Goal: Transaction & Acquisition: Purchase product/service

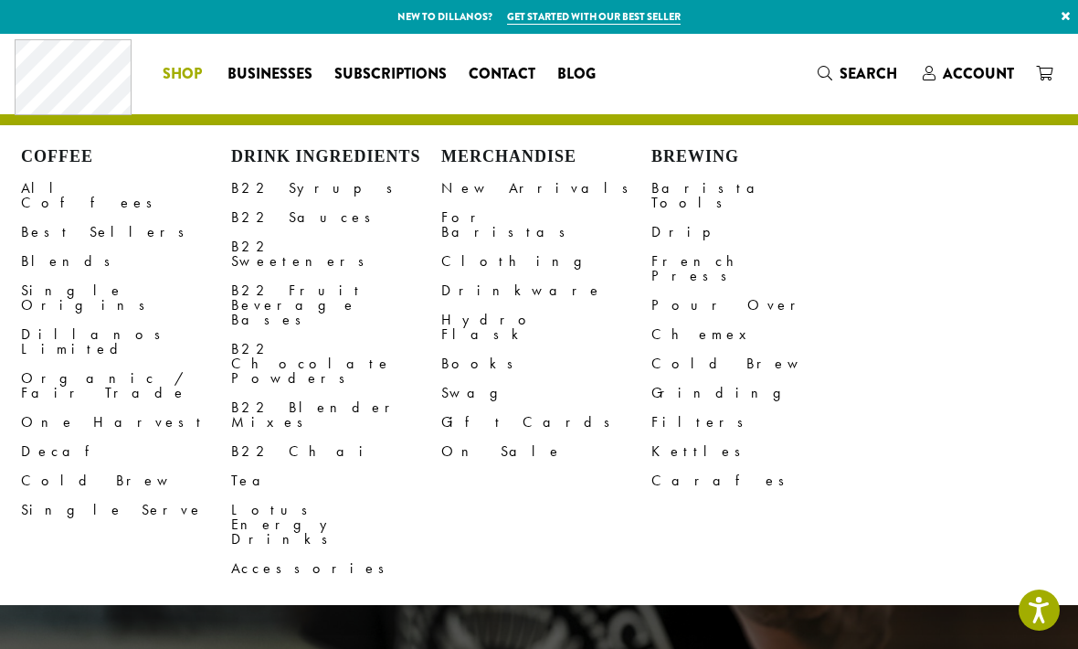
click at [69, 175] on link "All Coffees" at bounding box center [126, 196] width 210 height 44
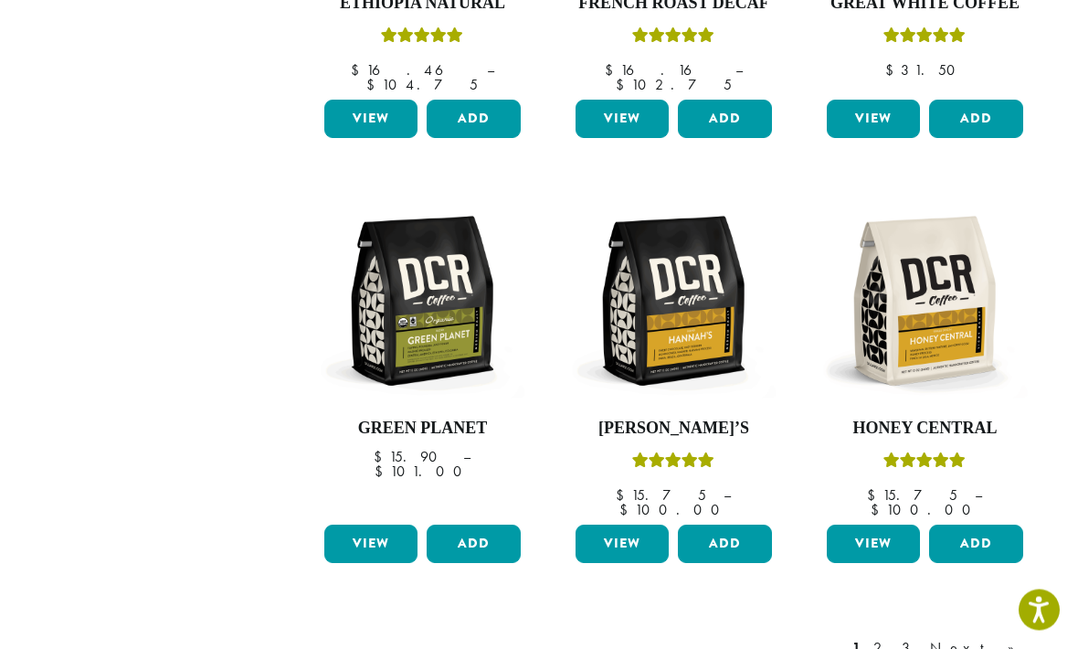
scroll to position [1462, 0]
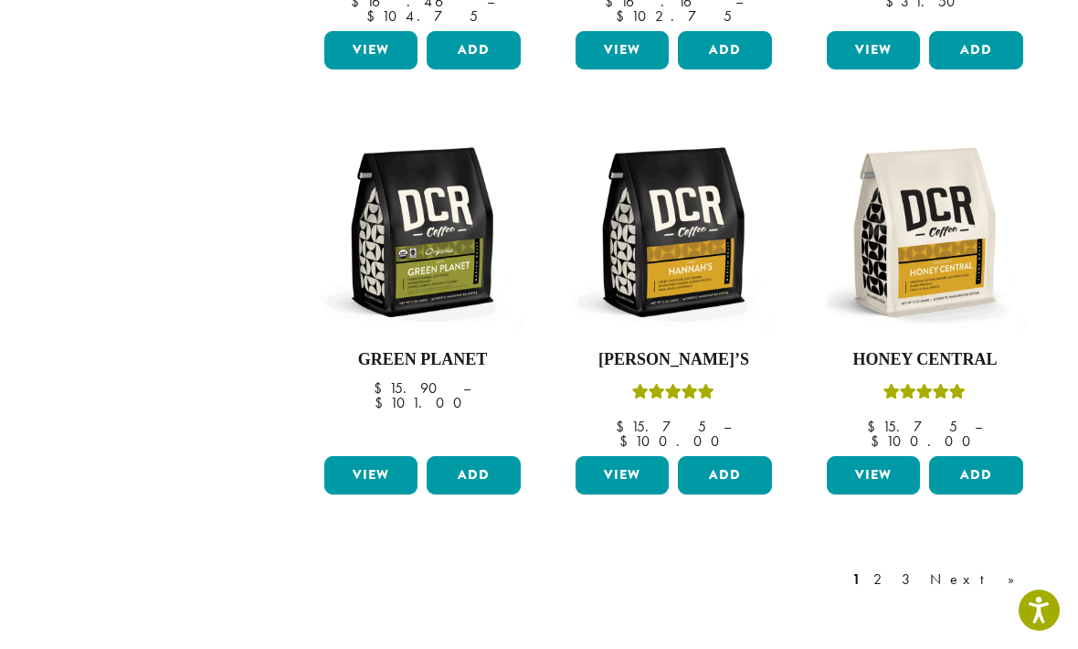
click at [998, 568] on link "Next »" at bounding box center [979, 579] width 105 height 22
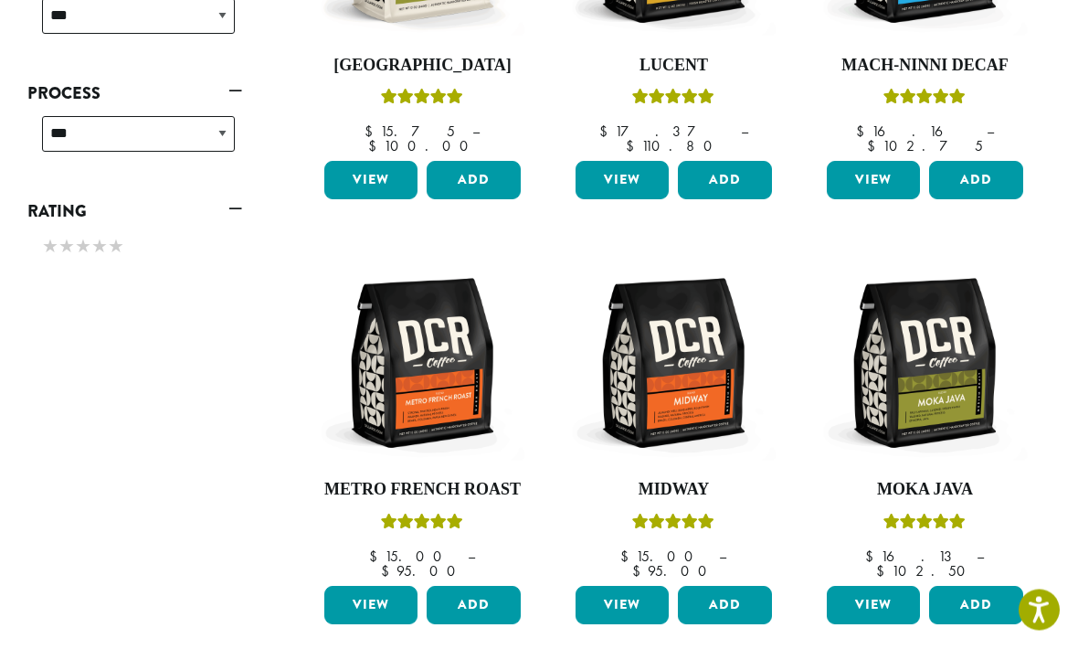
scroll to position [908, 0]
click at [687, 378] on img at bounding box center [674, 363] width 206 height 206
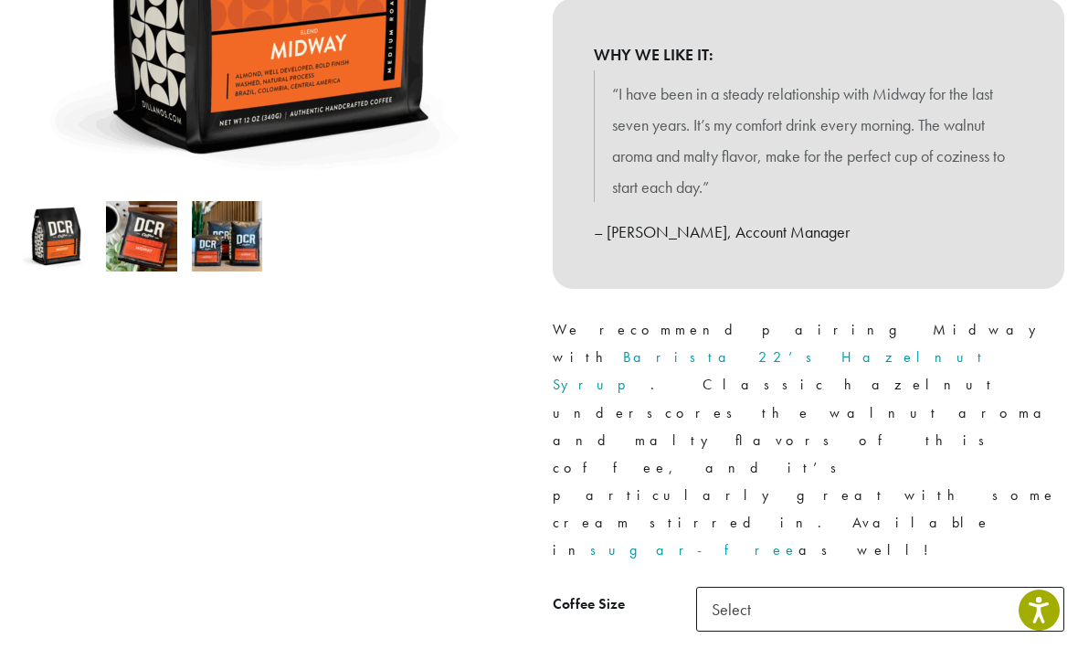
scroll to position [510, 0]
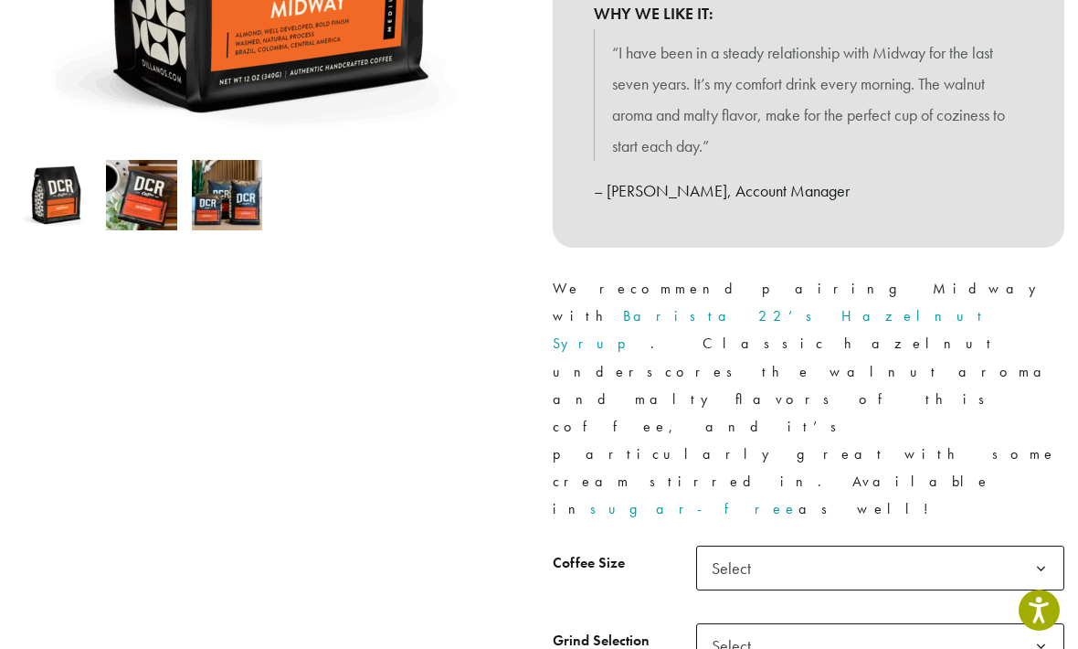
click at [1042, 547] on b at bounding box center [1041, 569] width 45 height 45
click at [1039, 624] on b at bounding box center [1041, 646] width 45 height 45
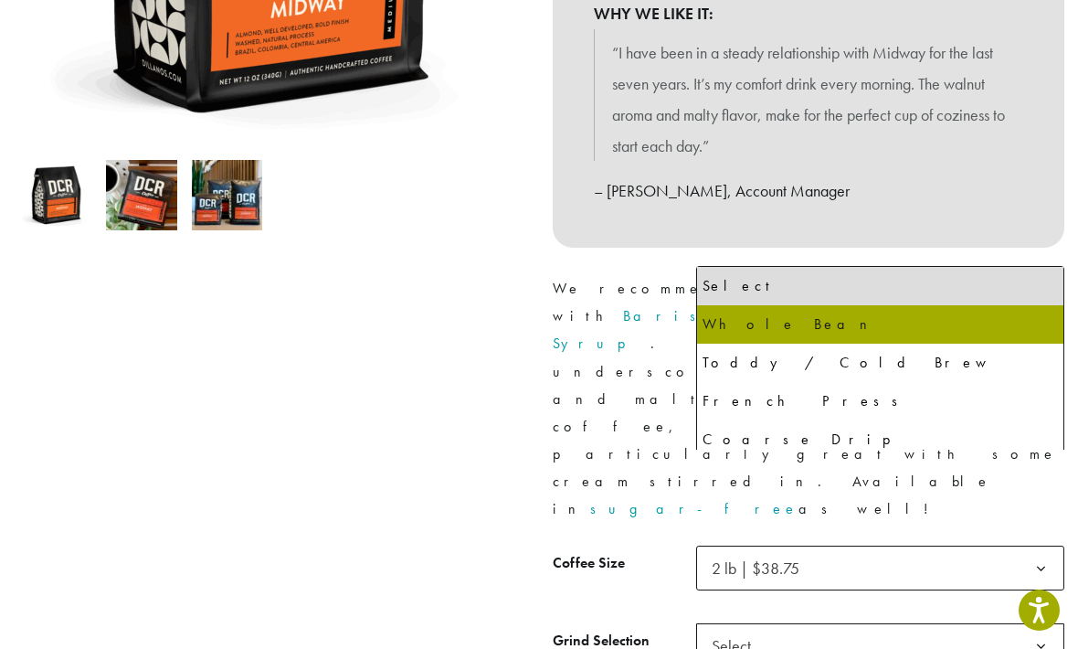
select select "**********"
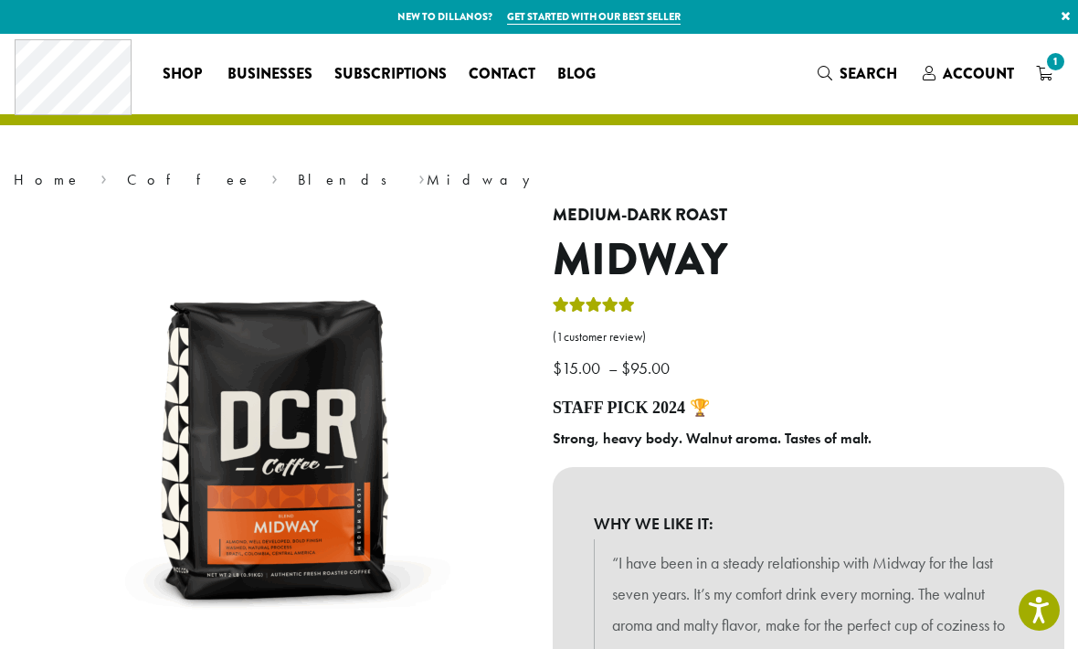
click at [298, 186] on link "Blends" at bounding box center [348, 179] width 101 height 19
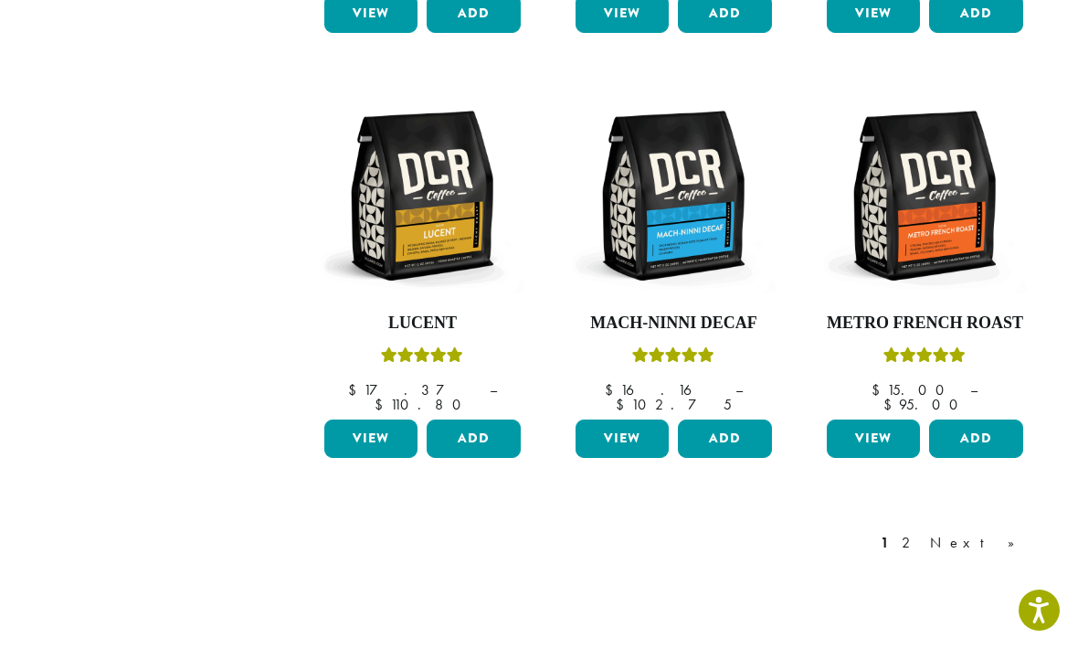
scroll to position [1501, 0]
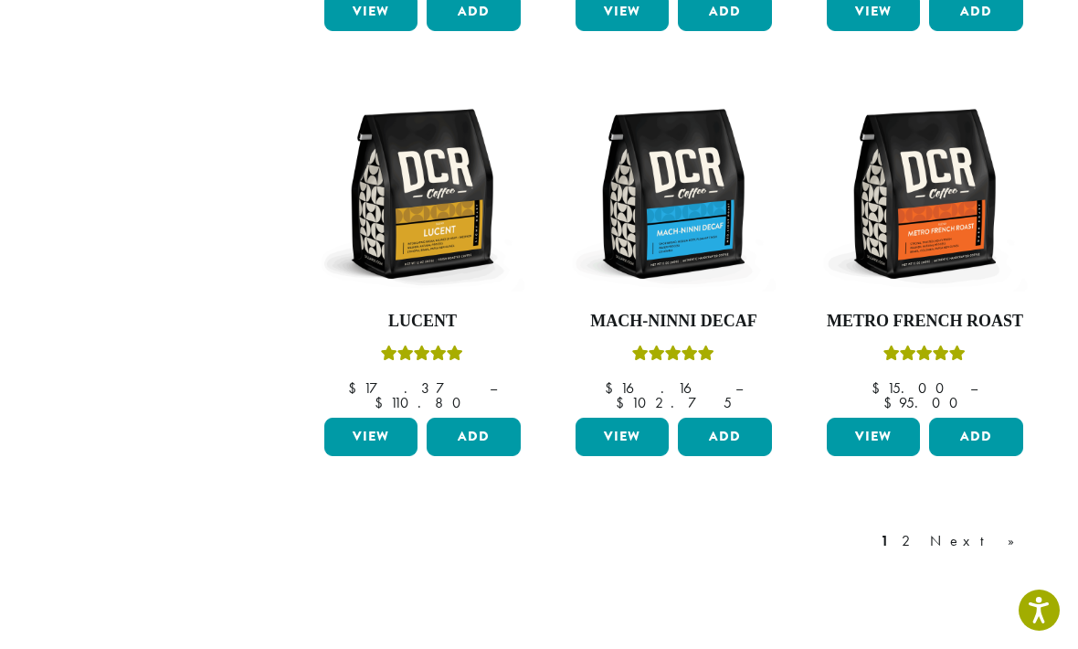
click at [999, 530] on link "Next »" at bounding box center [979, 541] width 105 height 22
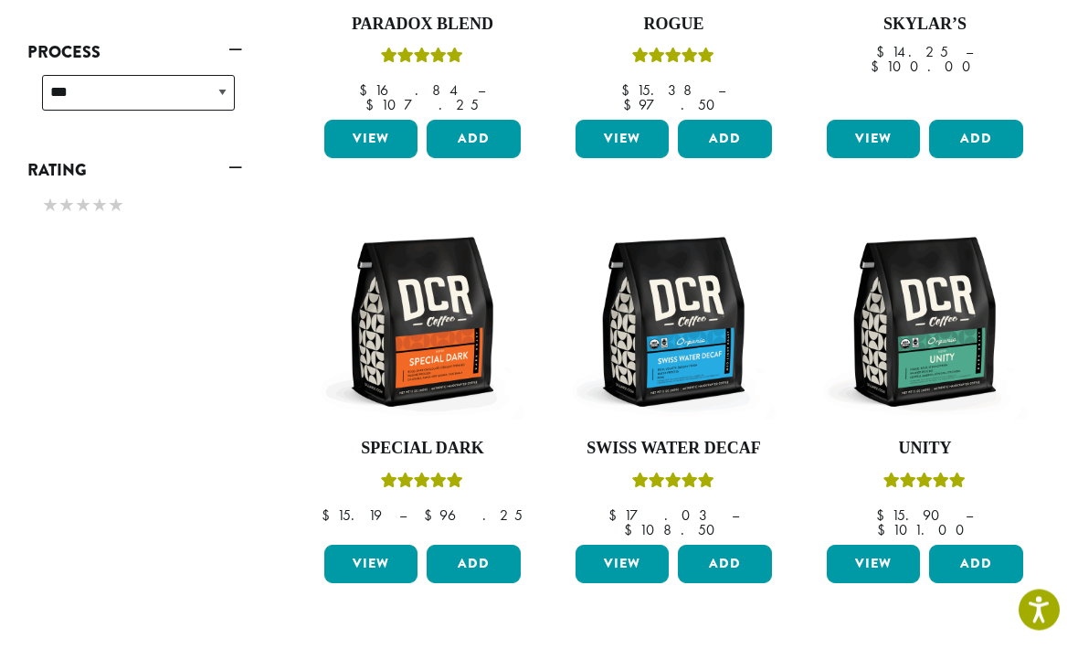
scroll to position [949, 0]
click at [691, 352] on img at bounding box center [674, 321] width 206 height 206
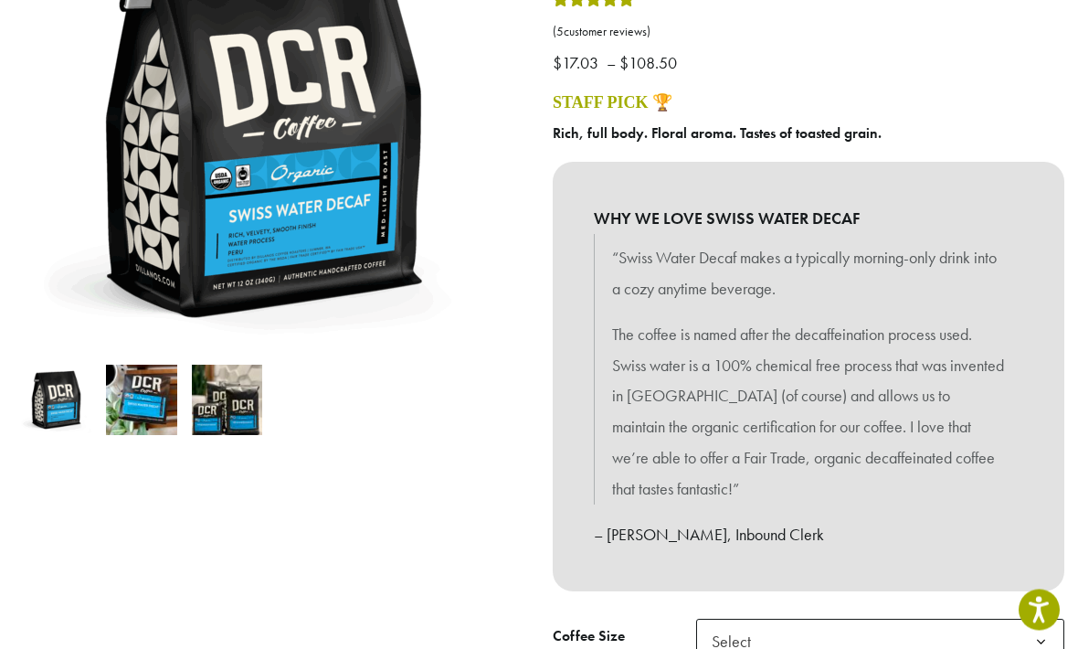
scroll to position [307, 0]
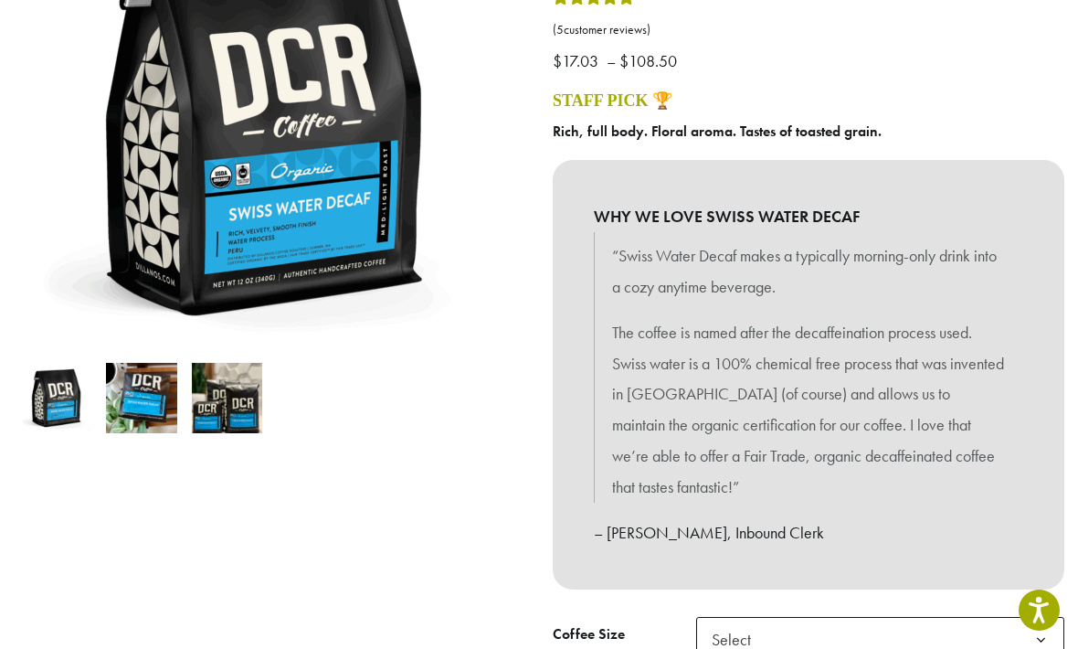
click at [1038, 627] on b at bounding box center [1041, 640] width 45 height 45
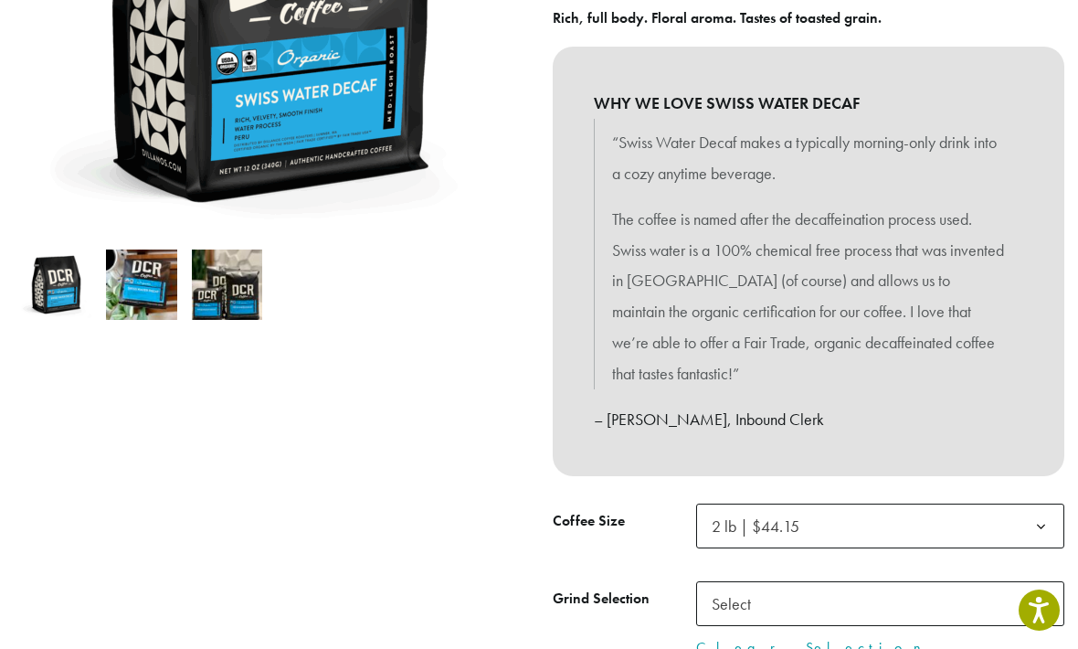
scroll to position [488, 0]
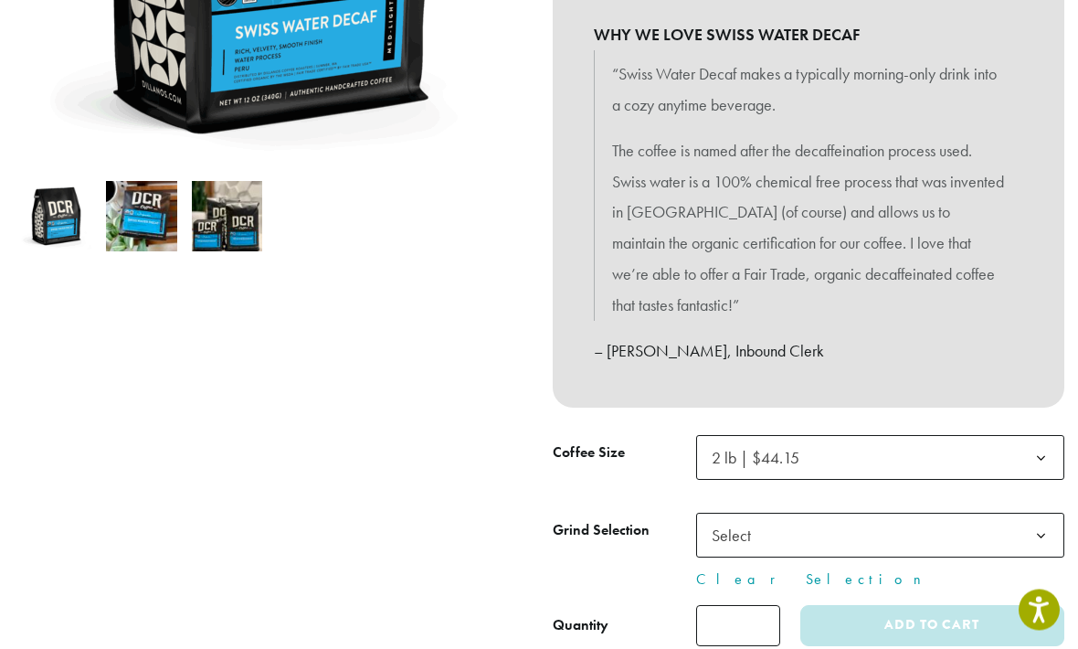
click at [1035, 523] on b at bounding box center [1041, 537] width 45 height 45
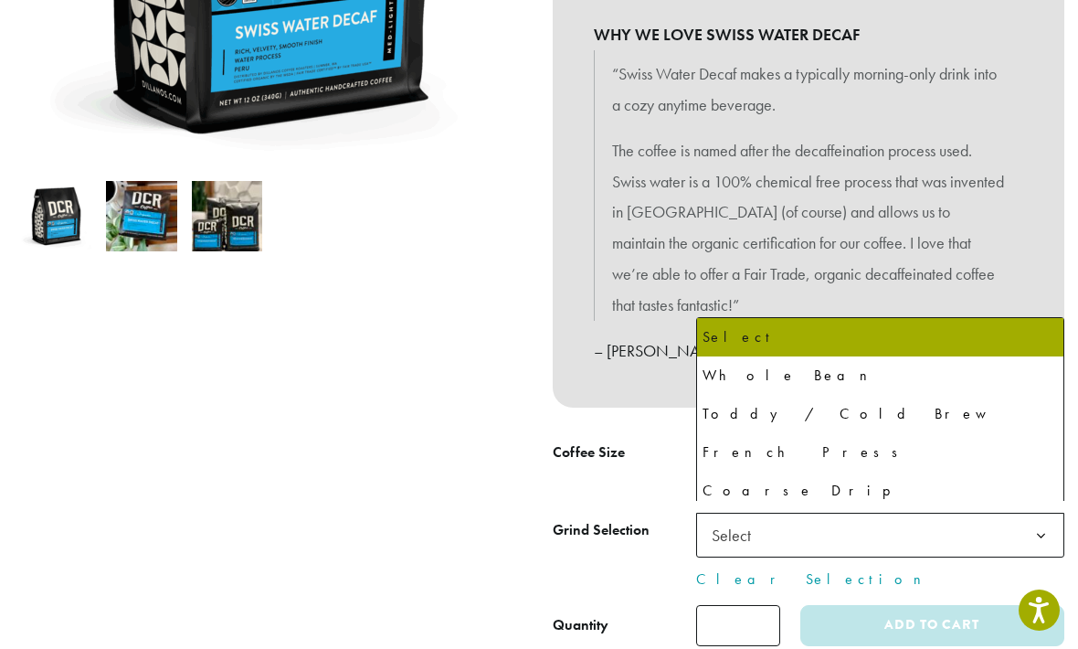
select select "**********"
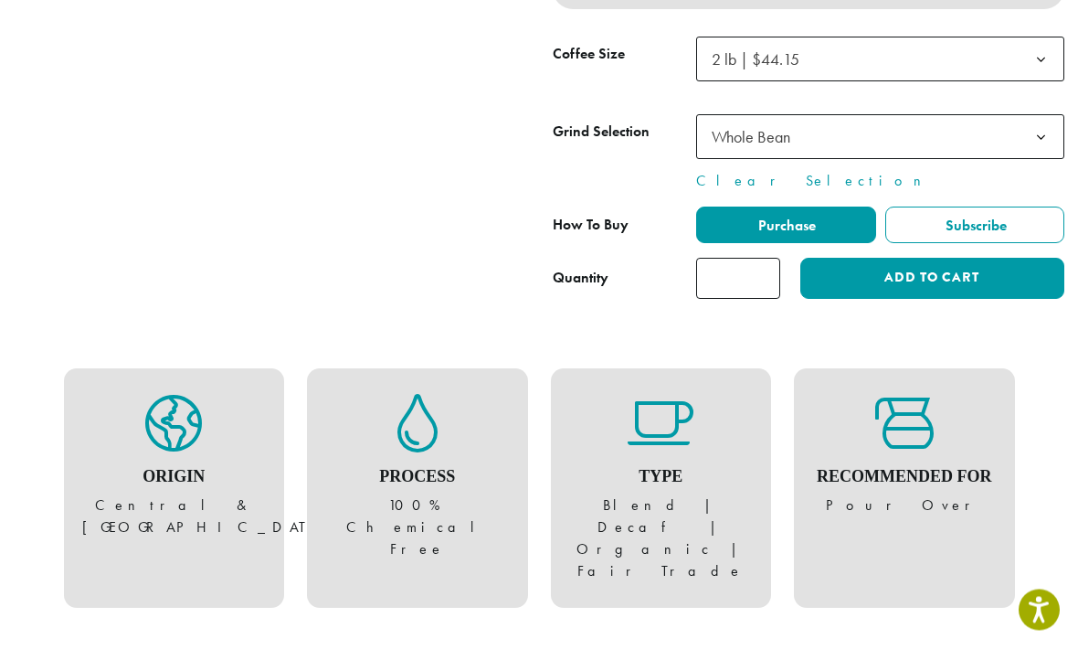
scroll to position [888, 0]
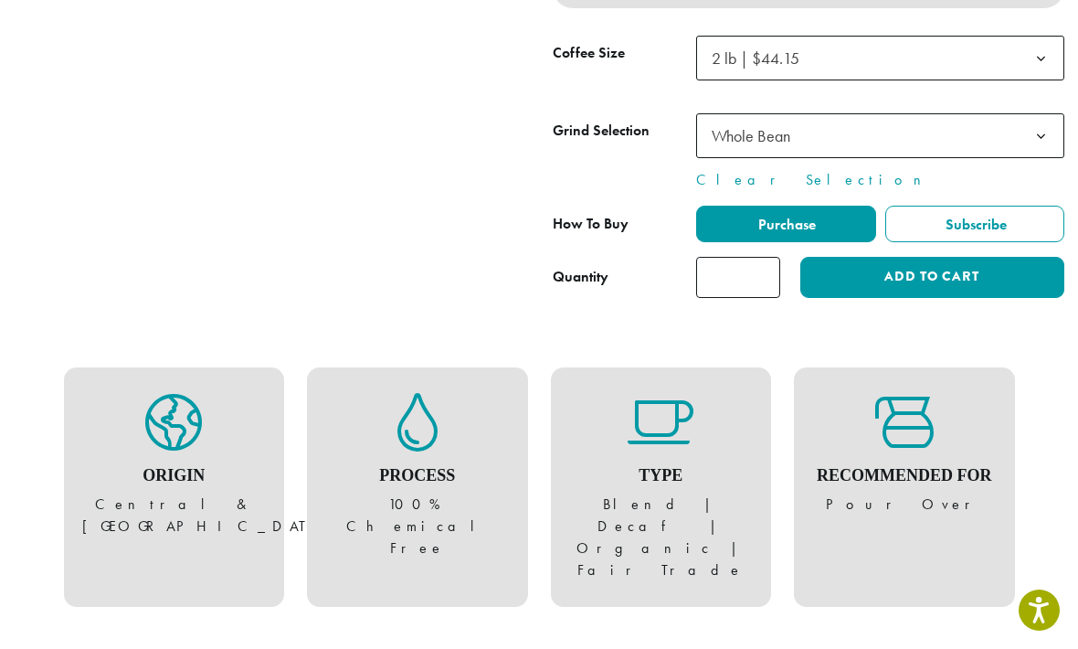
click at [887, 265] on button "Add to cart" at bounding box center [933, 277] width 264 height 41
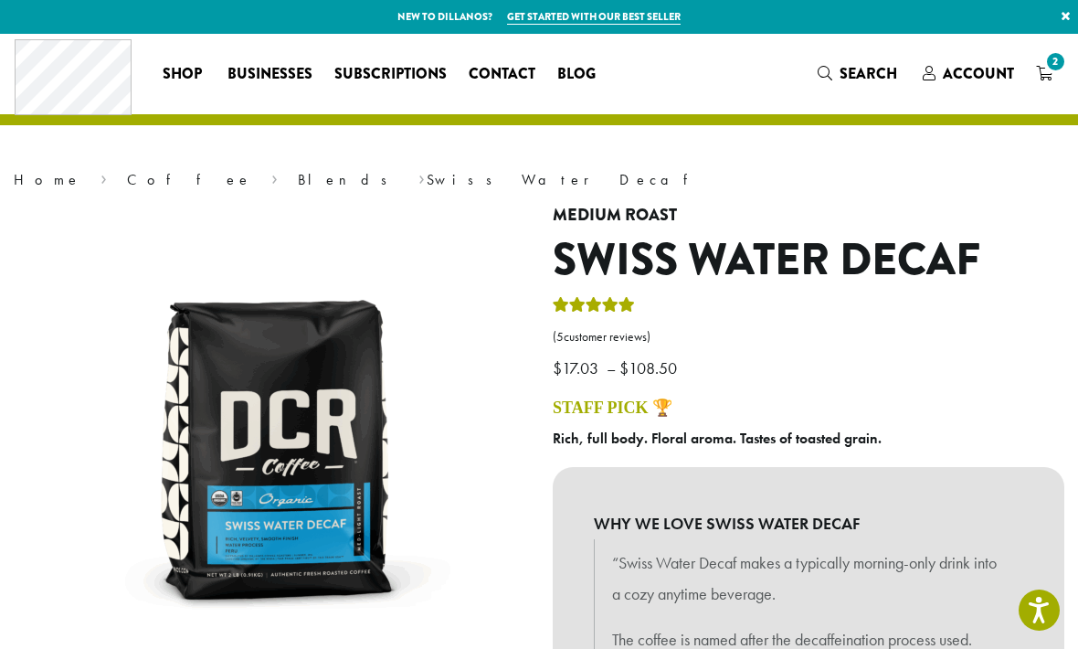
click at [127, 178] on link "Coffee" at bounding box center [189, 179] width 125 height 19
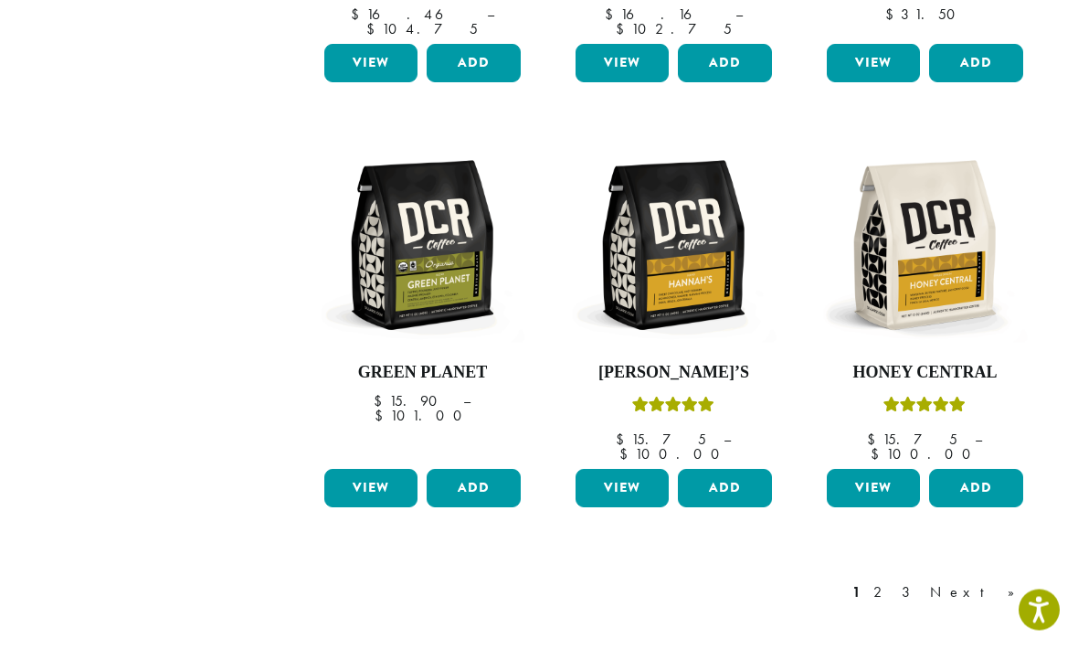
scroll to position [1447, 0]
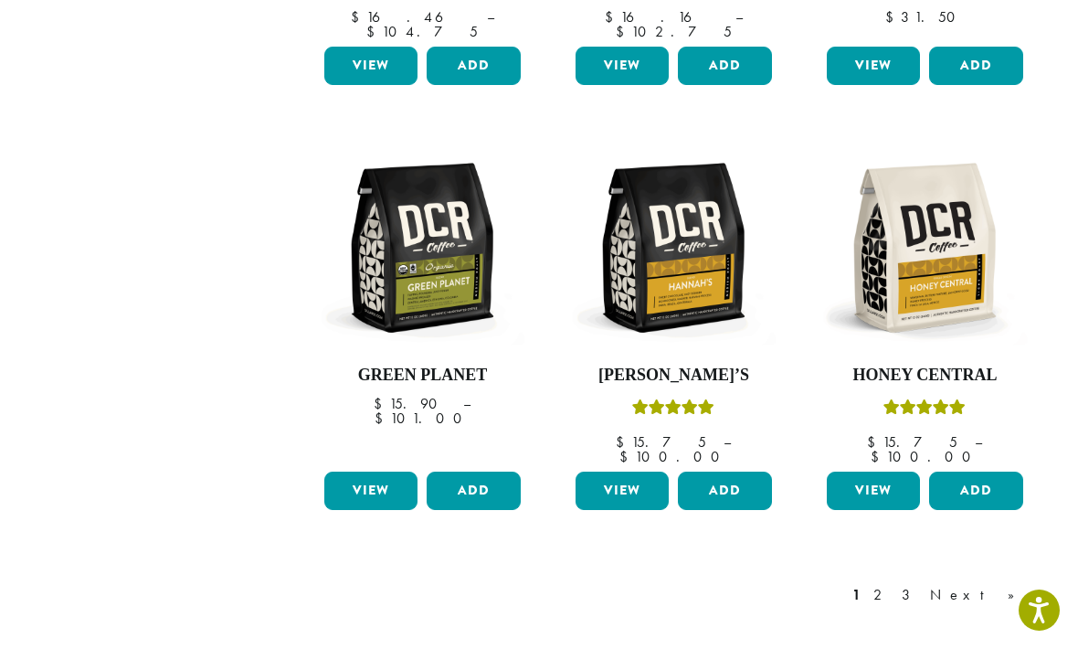
click at [1000, 584] on link "Next »" at bounding box center [979, 595] width 105 height 22
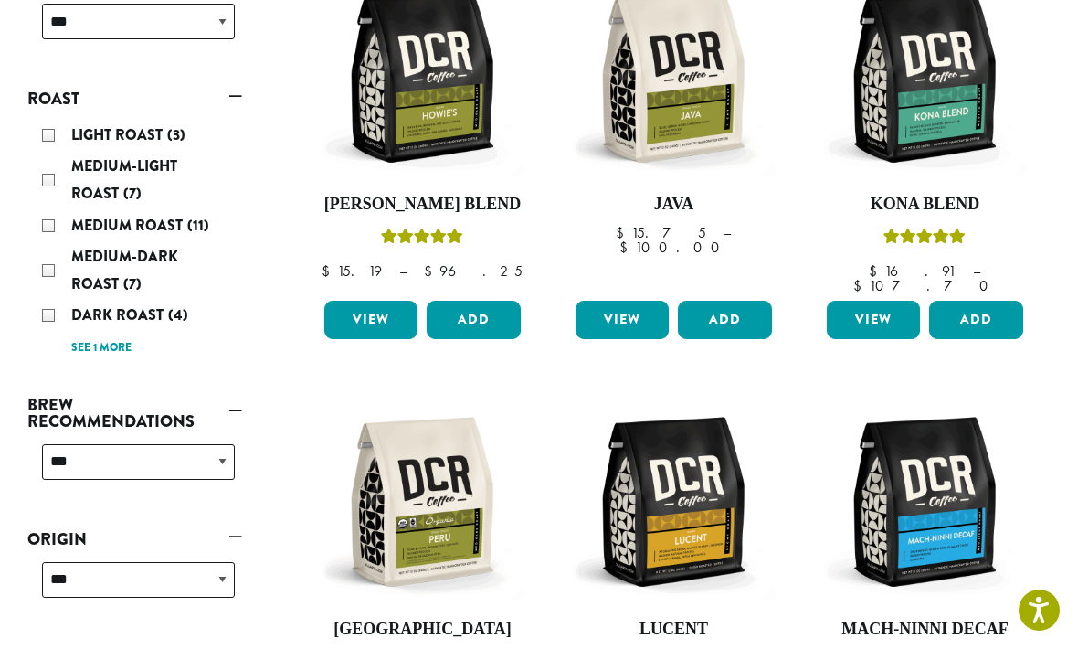
scroll to position [346, 0]
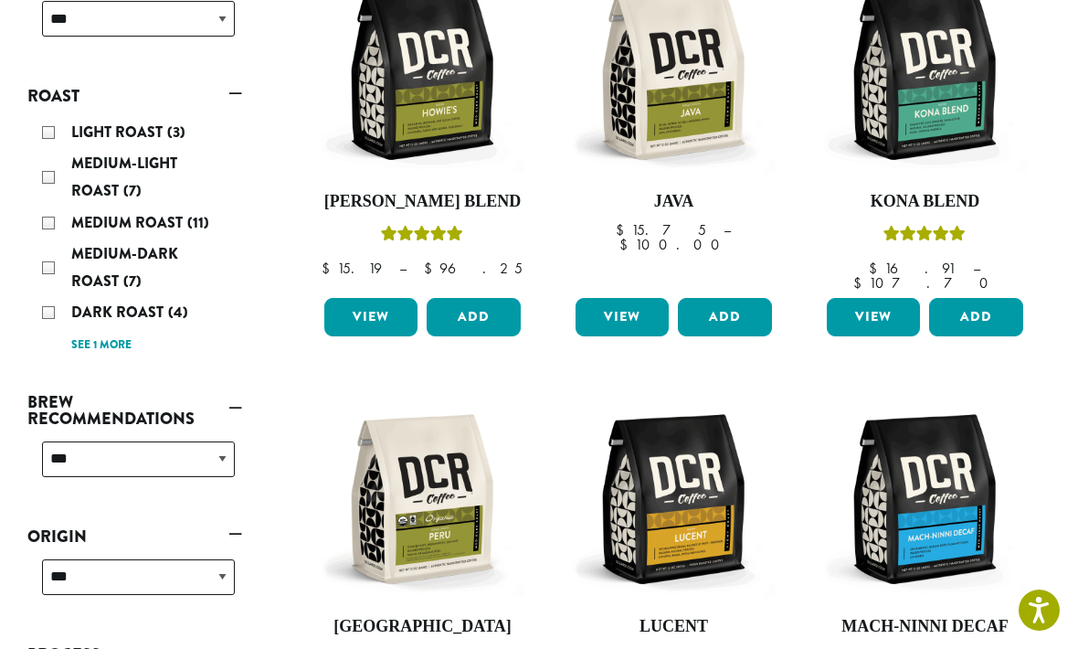
click at [928, 536] on img at bounding box center [926, 500] width 206 height 206
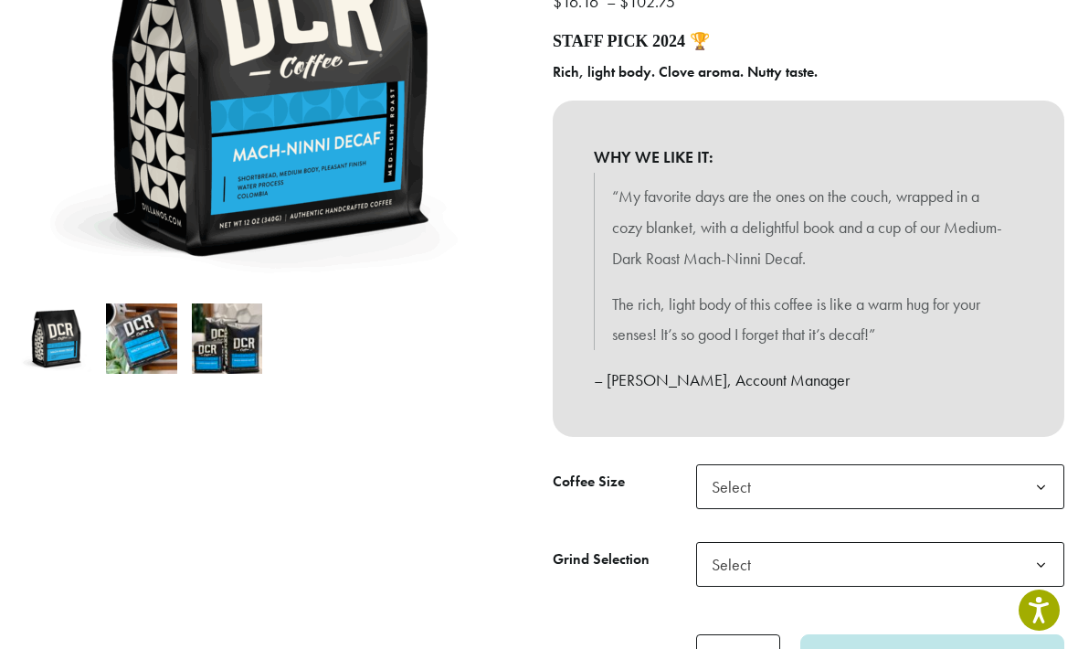
scroll to position [367, 0]
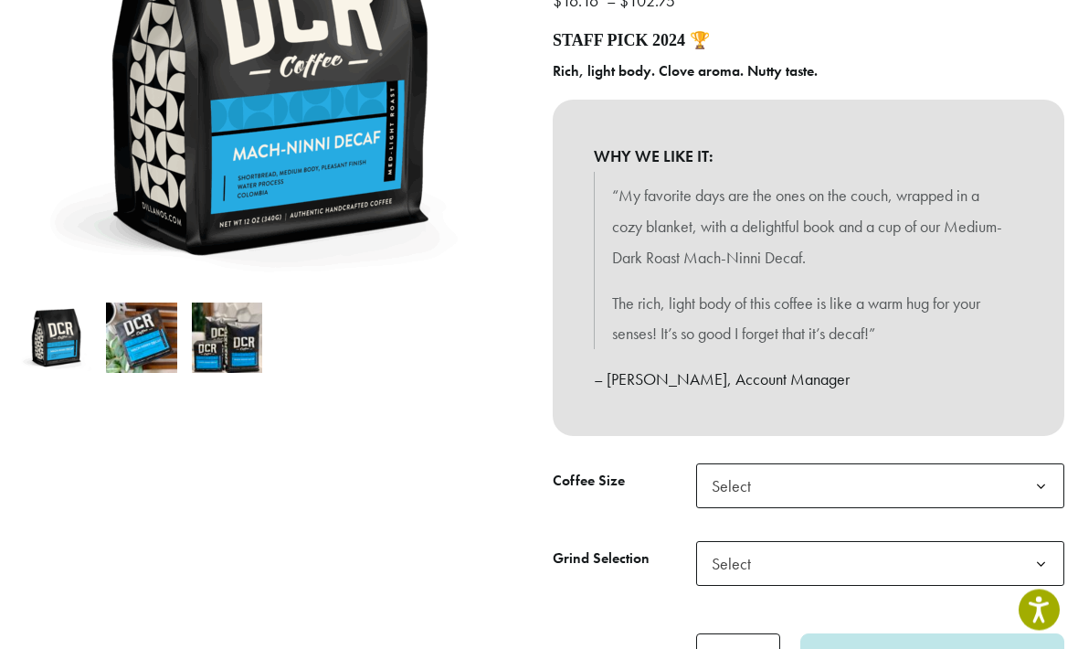
click at [1044, 480] on b at bounding box center [1041, 487] width 45 height 45
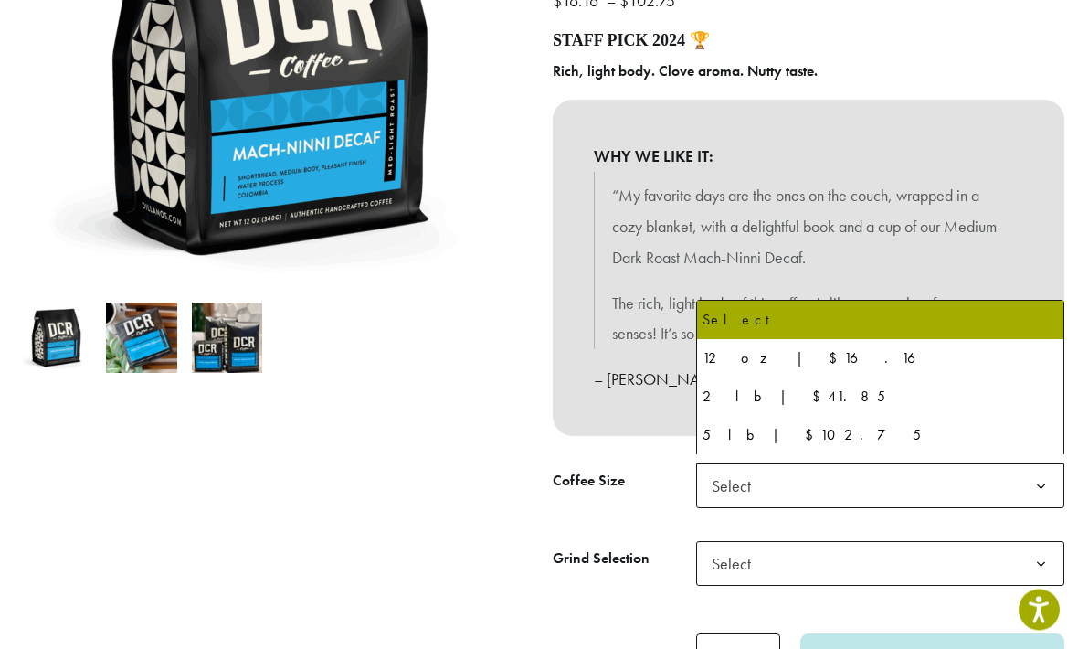
scroll to position [367, 0]
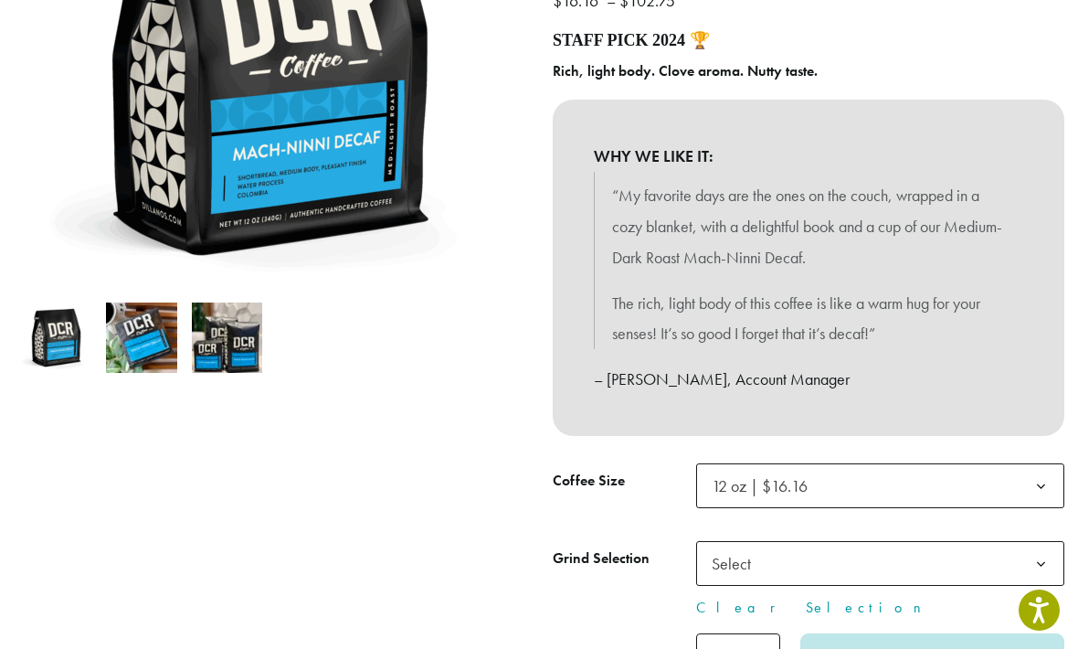
click at [1046, 558] on b at bounding box center [1041, 564] width 45 height 45
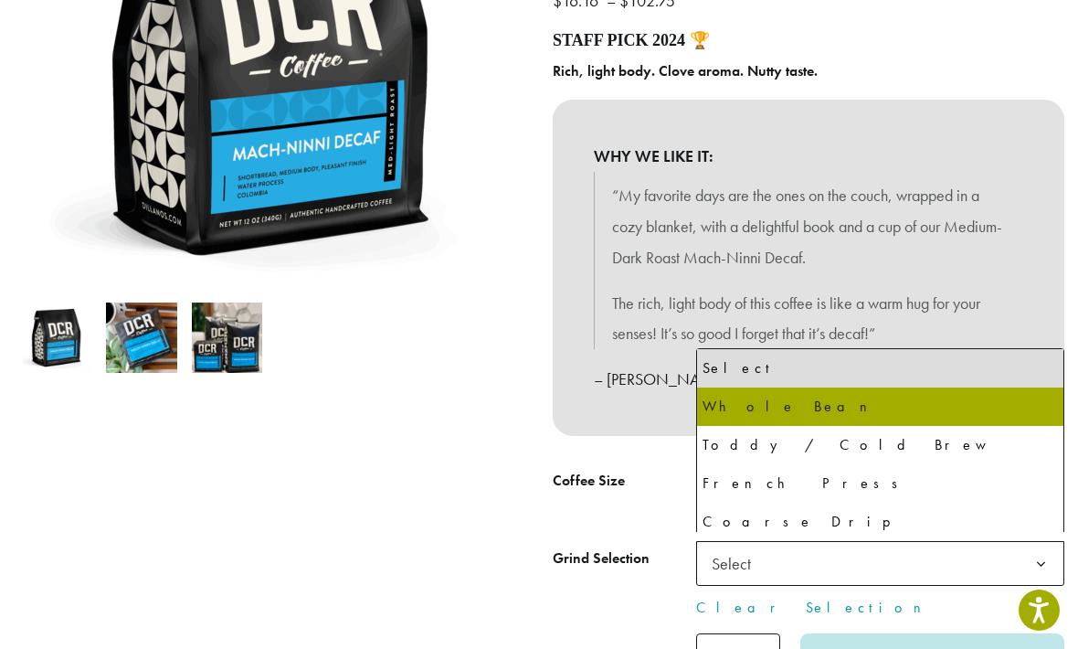
select select "*********"
select select "**********"
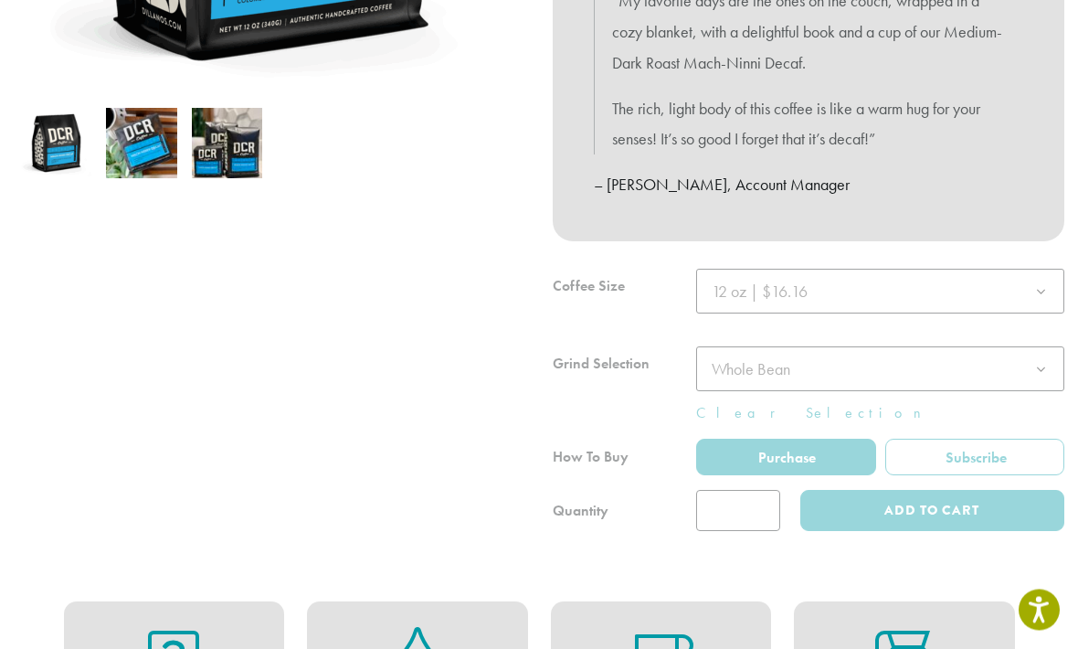
scroll to position [578, 0]
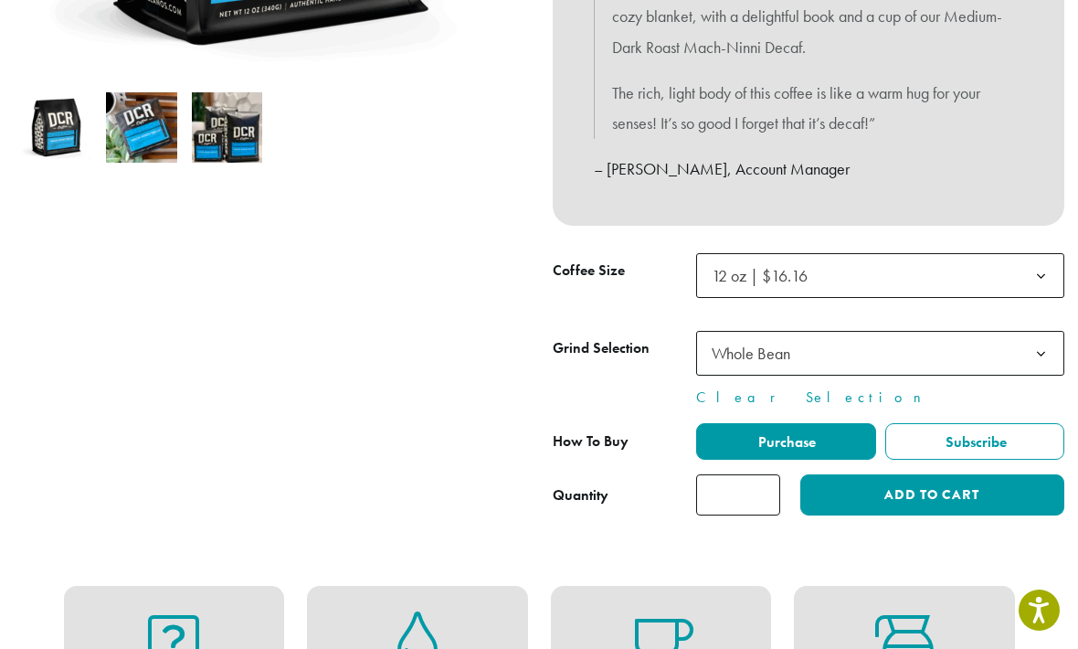
click at [892, 483] on button "Add to cart" at bounding box center [933, 494] width 264 height 41
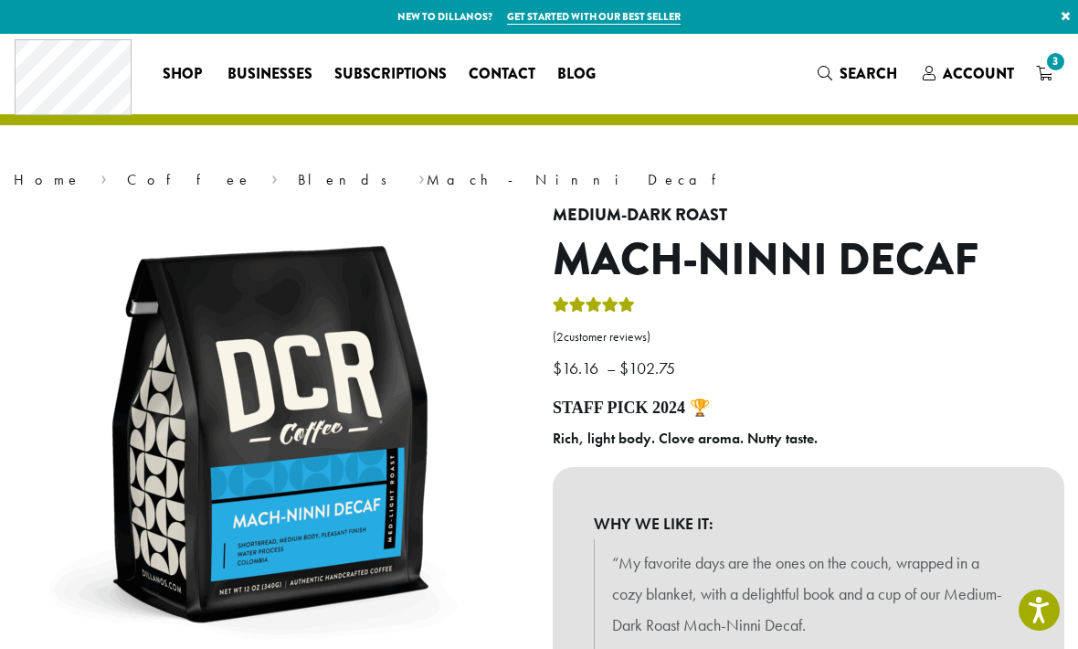
click at [1045, 77] on icon "3" at bounding box center [1044, 73] width 16 height 15
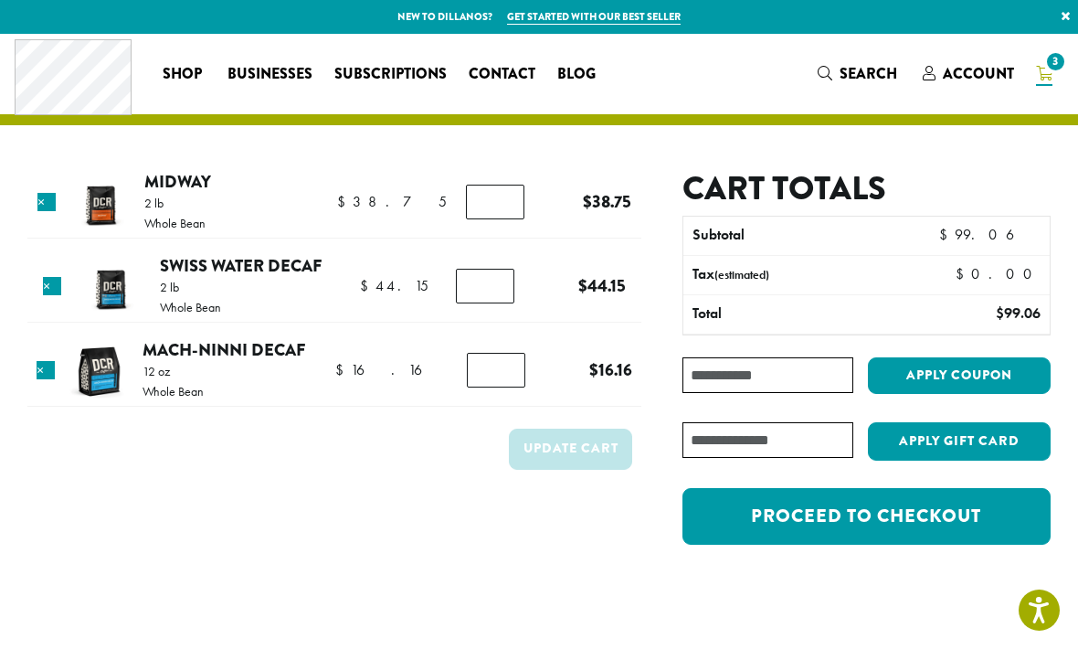
click at [804, 514] on link "Proceed to checkout" at bounding box center [867, 516] width 368 height 57
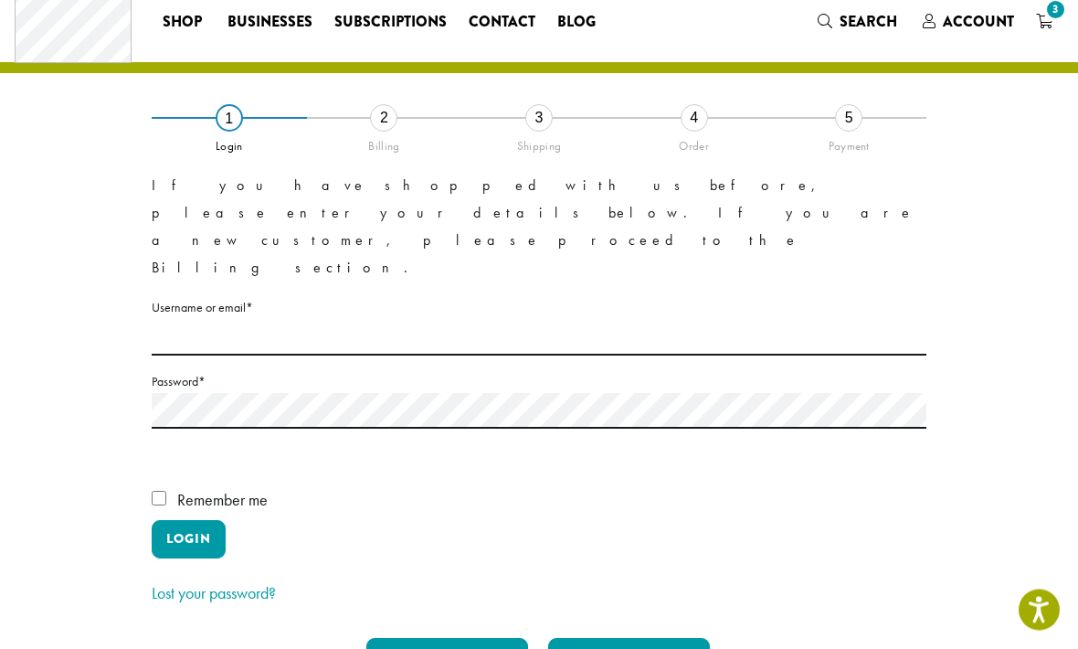
scroll to position [50, 0]
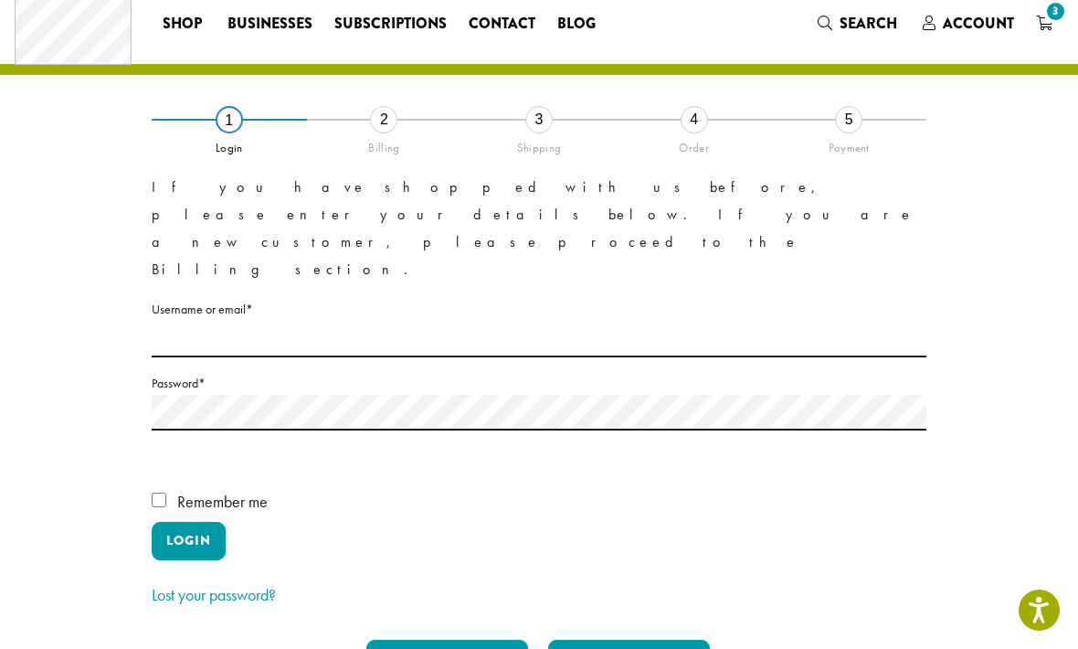
click at [625, 640] on button "Skip Login" at bounding box center [629, 659] width 162 height 38
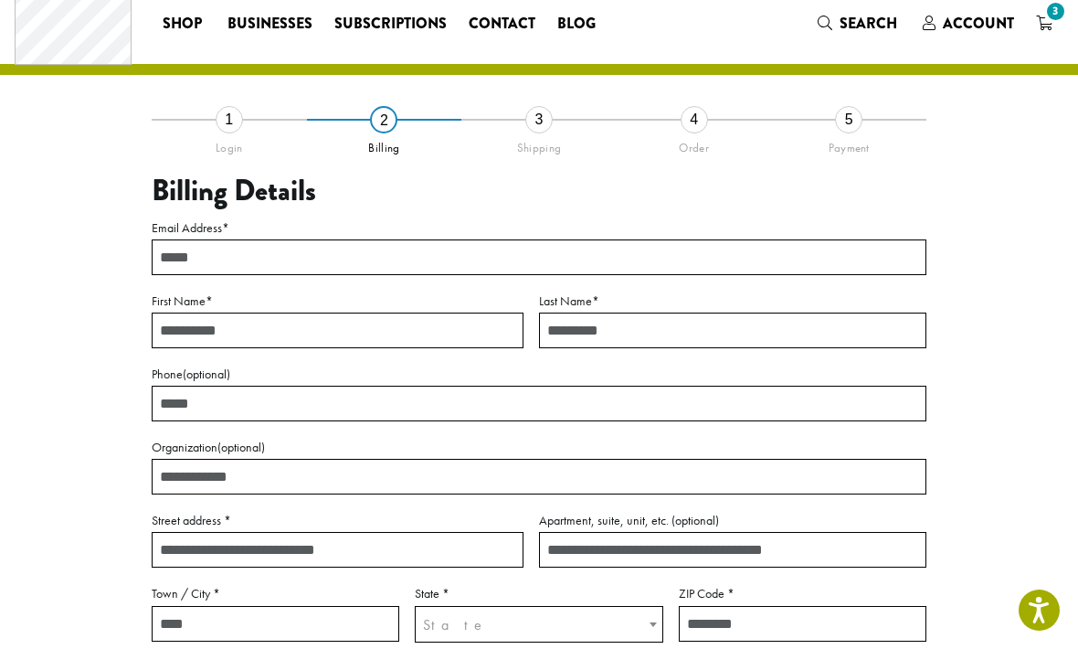
click at [177, 260] on input "Email Address *" at bounding box center [539, 257] width 775 height 36
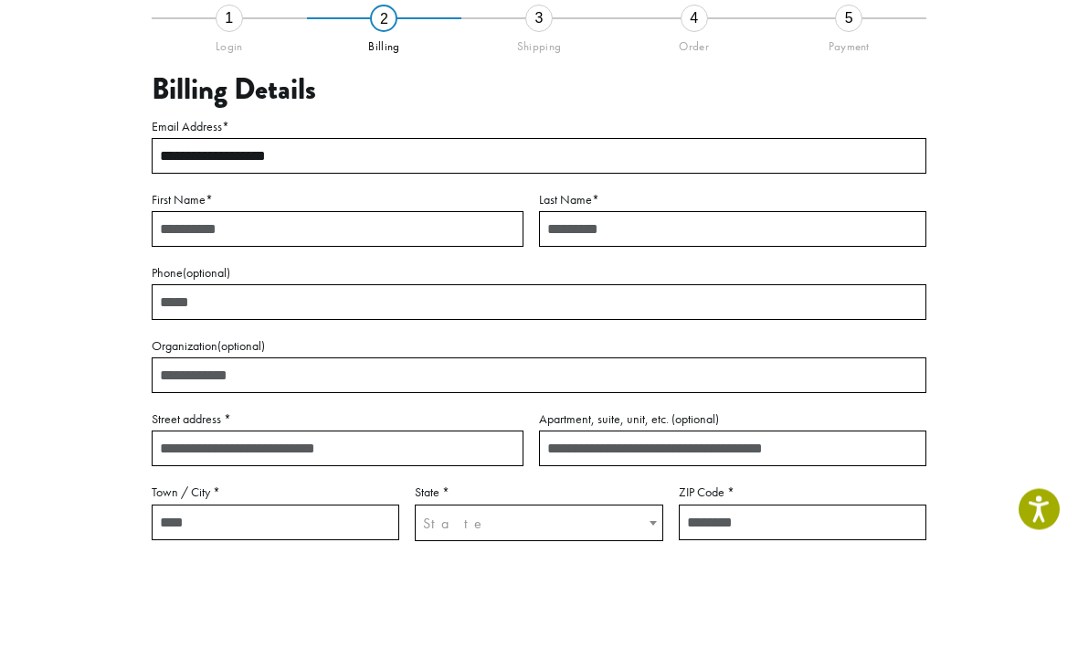
type input "**********"
click at [174, 313] on input "First Name *" at bounding box center [338, 331] width 372 height 36
type input "******"
click at [560, 313] on input "Last Name *" at bounding box center [733, 331] width 388 height 36
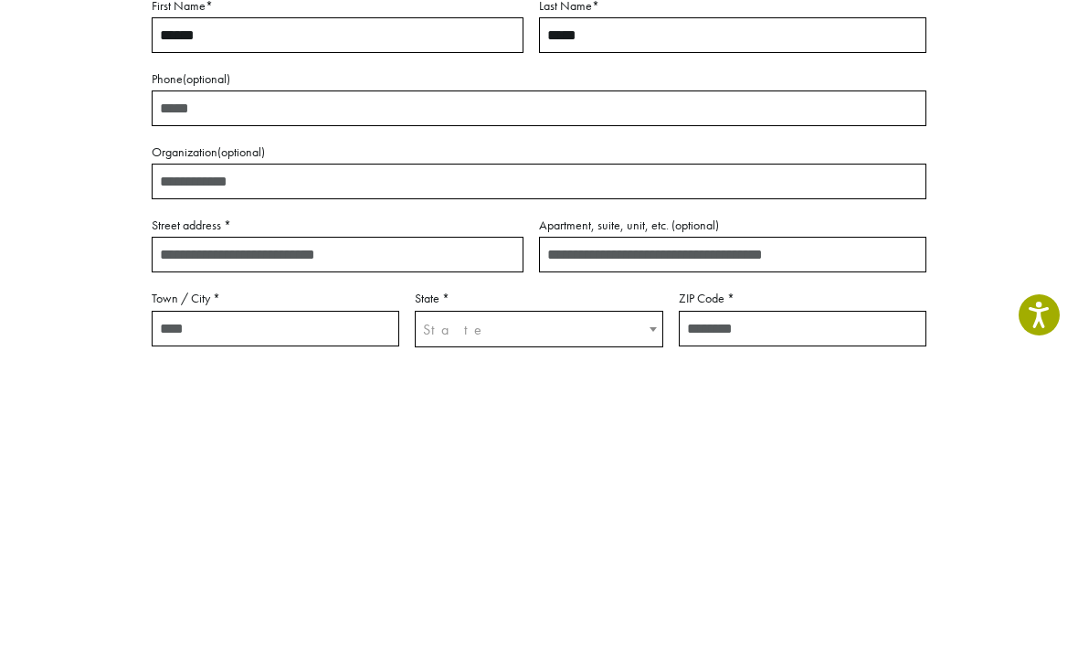
type input "*****"
click at [179, 532] on input "Street address *" at bounding box center [338, 550] width 372 height 36
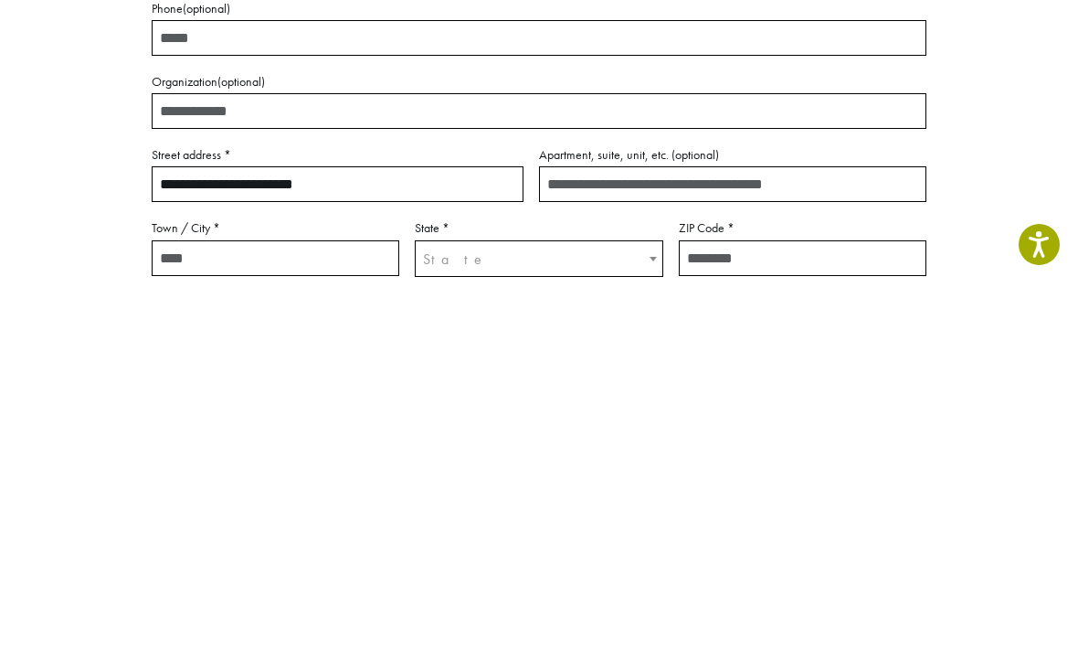
type input "**********"
click at [186, 606] on input "Town / City *" at bounding box center [276, 624] width 248 height 36
type input "*******"
click at [458, 607] on span "State" at bounding box center [539, 625] width 246 height 36
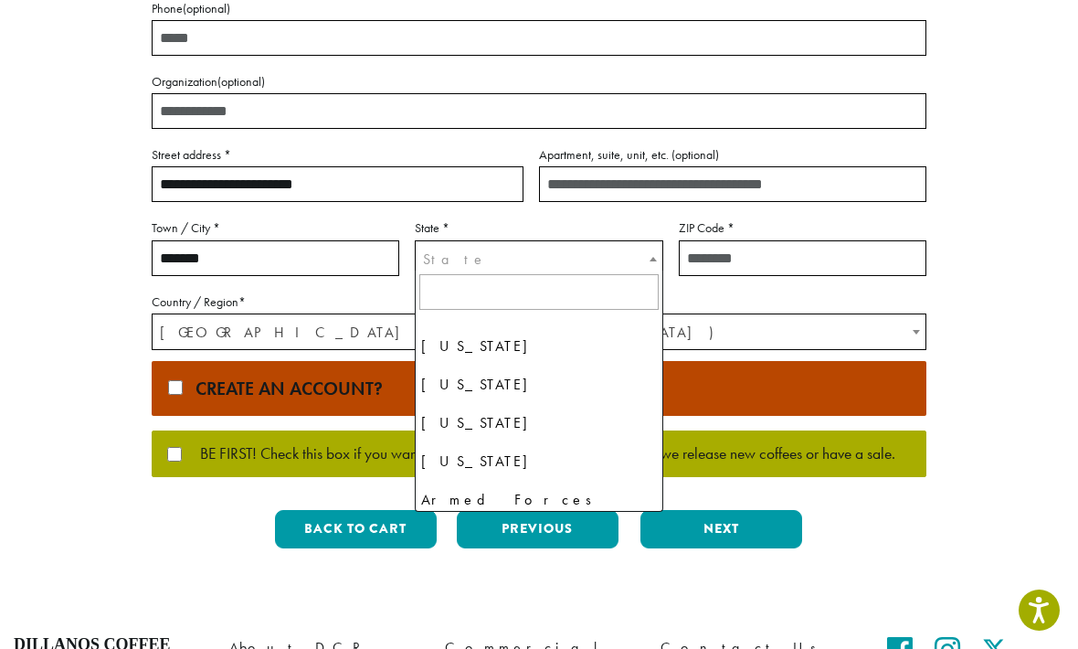
scroll to position [1787, 0]
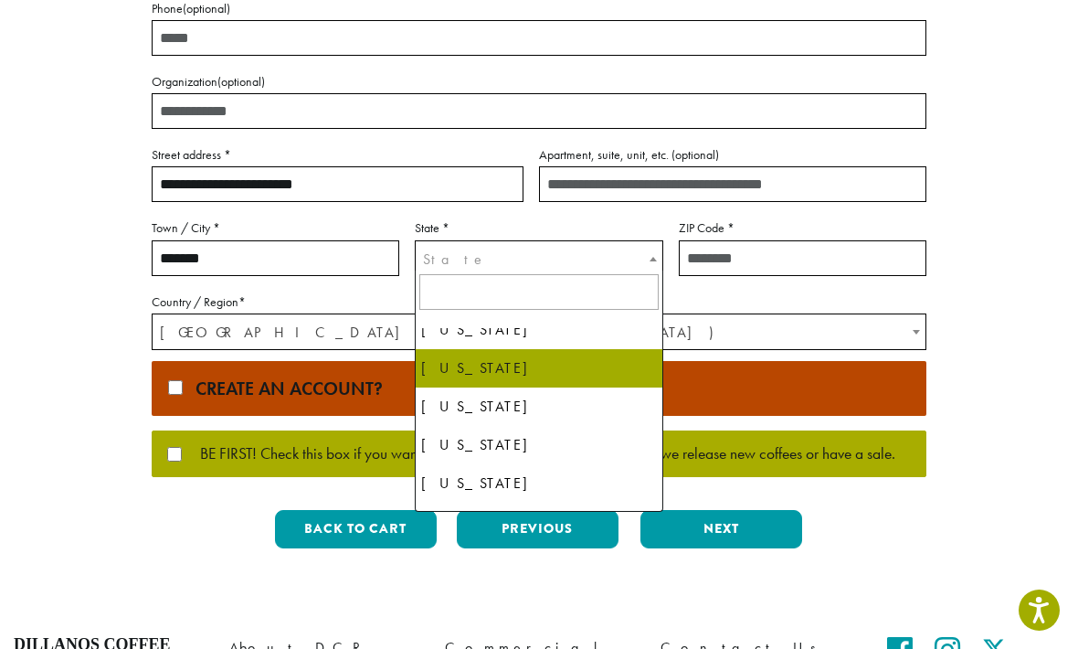
select select "**"
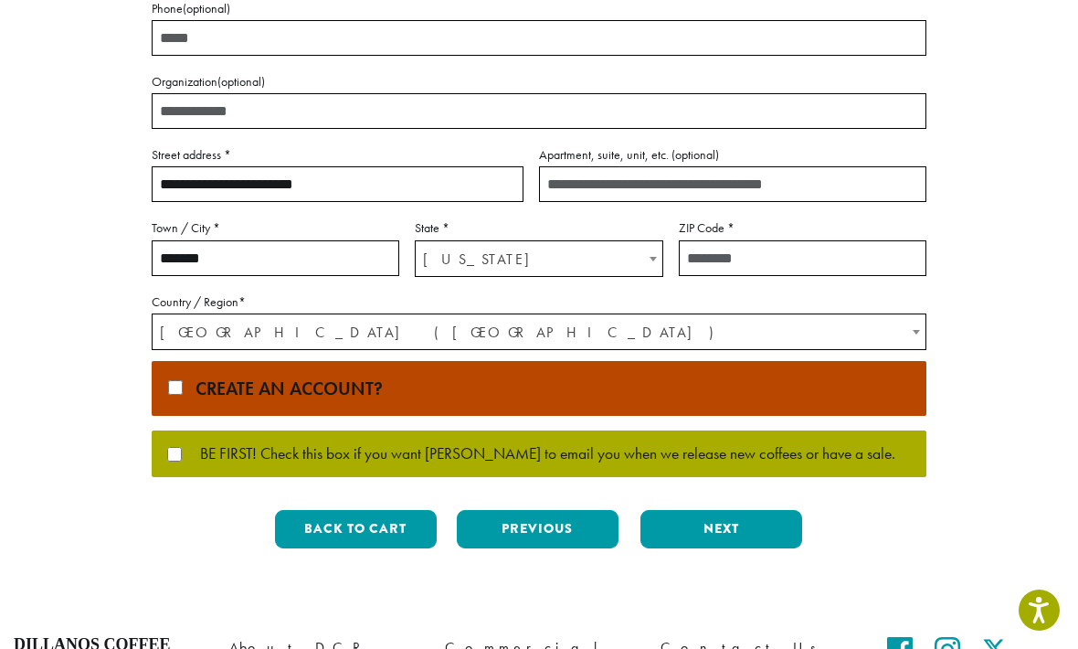
click at [695, 252] on input "ZIP Code *" at bounding box center [803, 258] width 248 height 36
type input "*****"
click at [716, 529] on button "Next" at bounding box center [722, 529] width 162 height 38
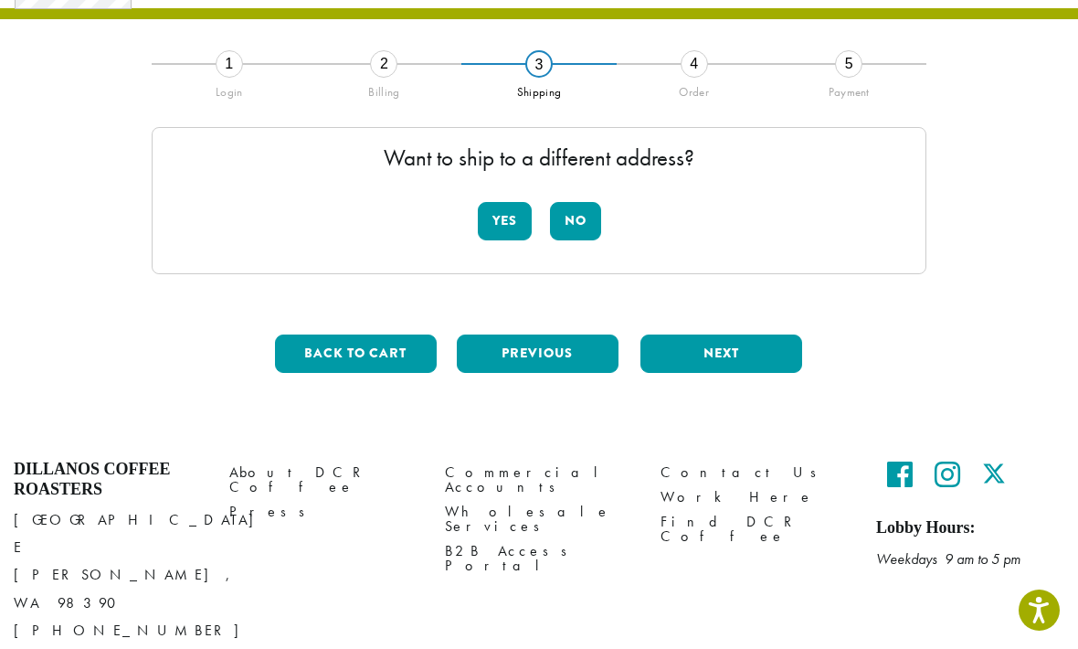
scroll to position [77, 0]
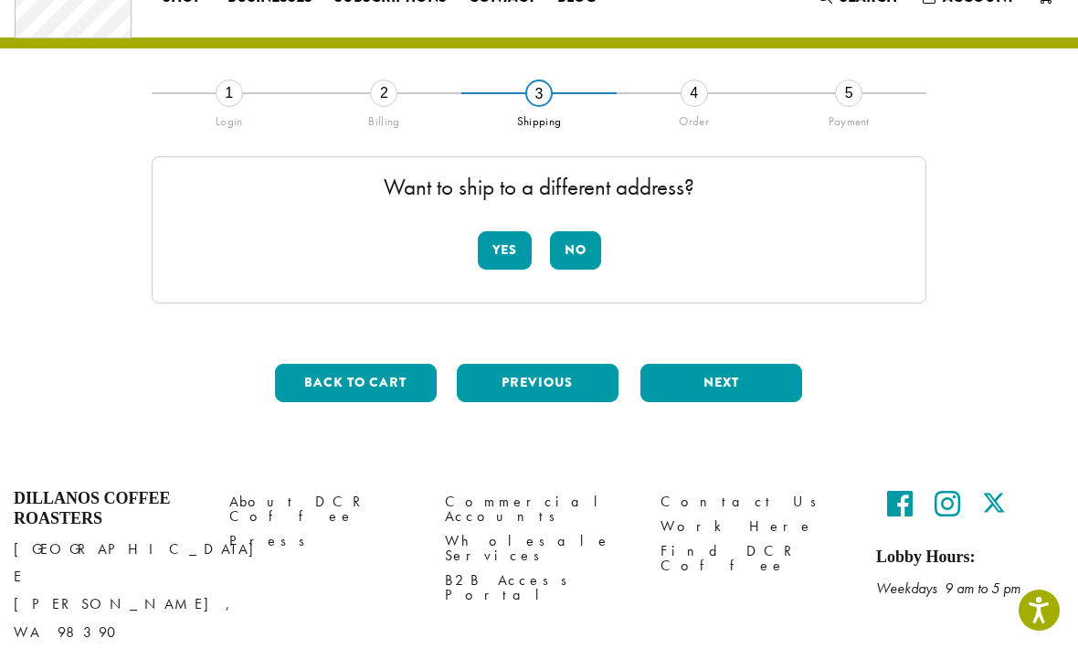
click at [572, 257] on button "No" at bounding box center [575, 250] width 51 height 38
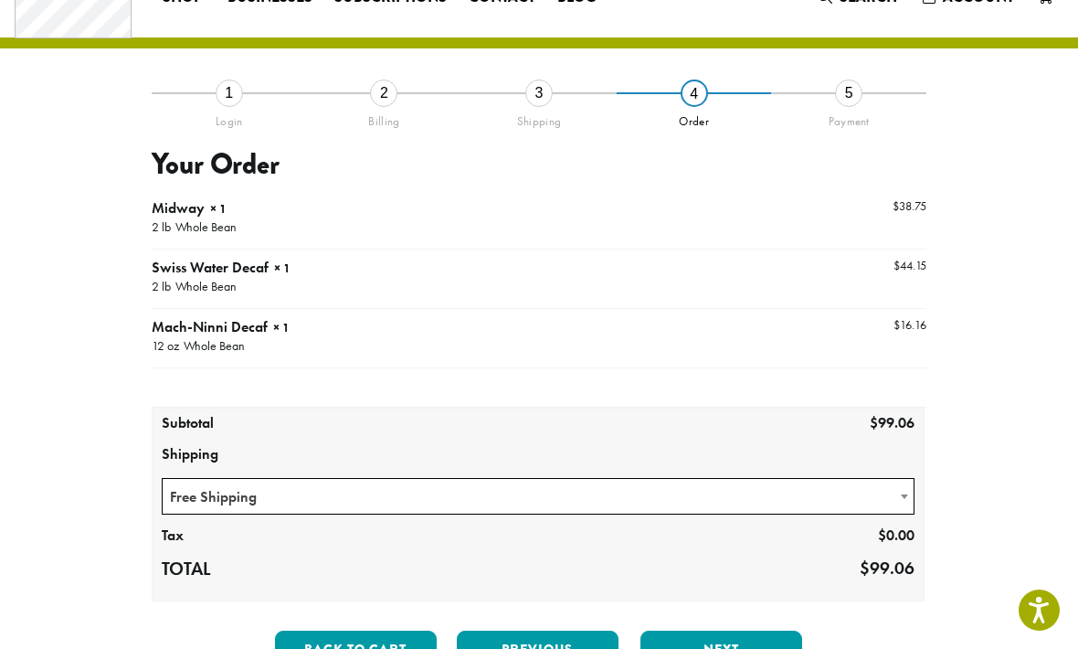
click at [719, 648] on button "Next" at bounding box center [722, 650] width 162 height 38
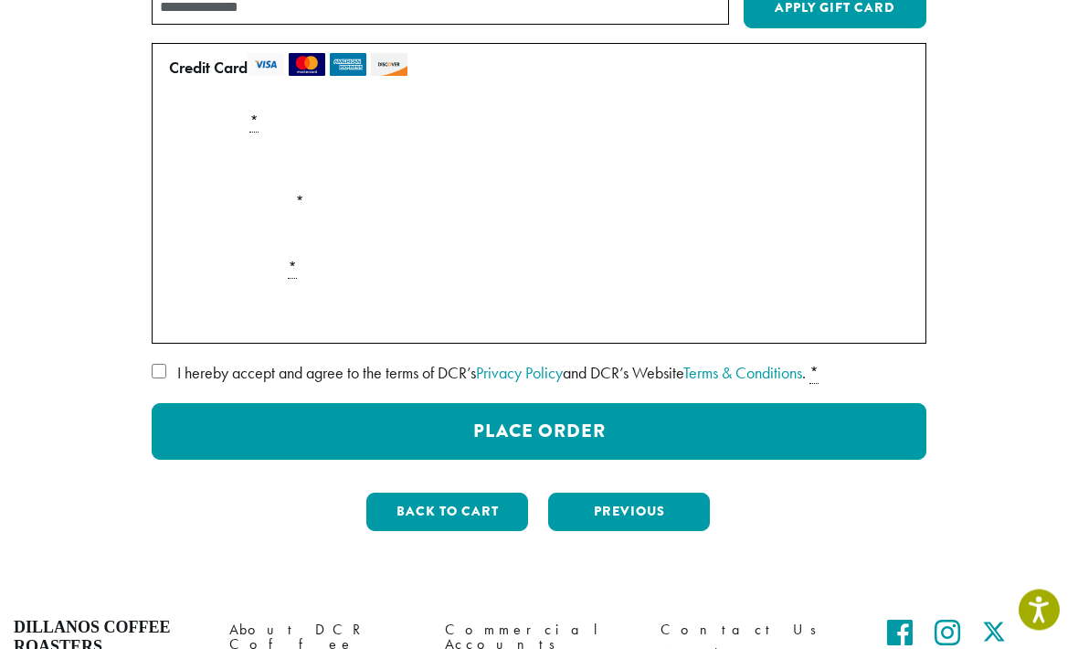
scroll to position [276, 0]
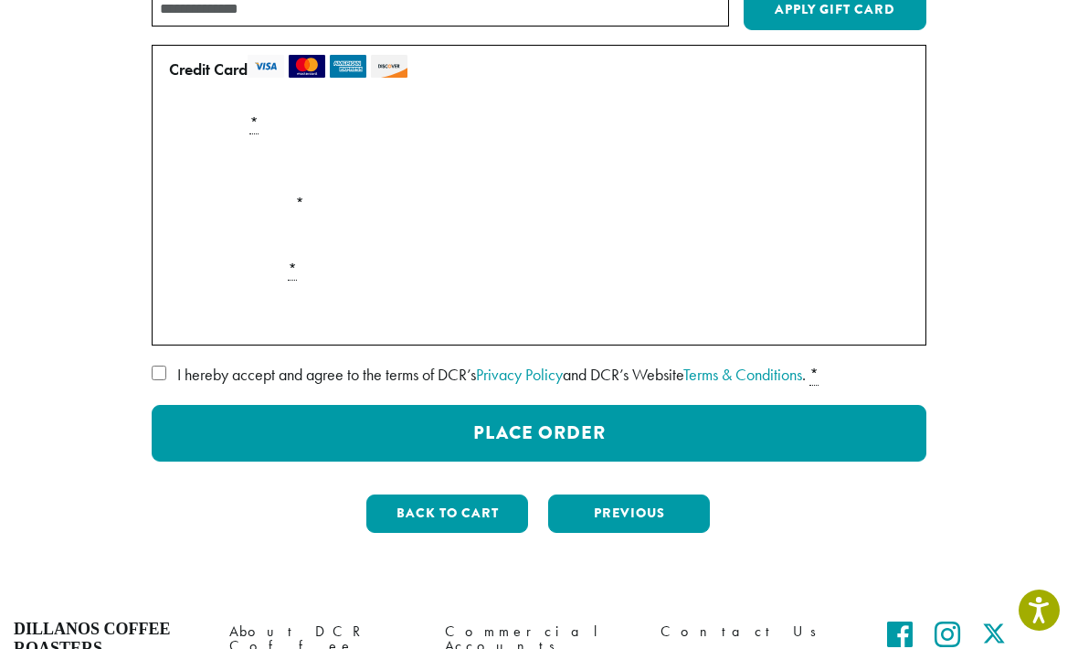
click at [494, 422] on button "Place Order" at bounding box center [539, 433] width 775 height 57
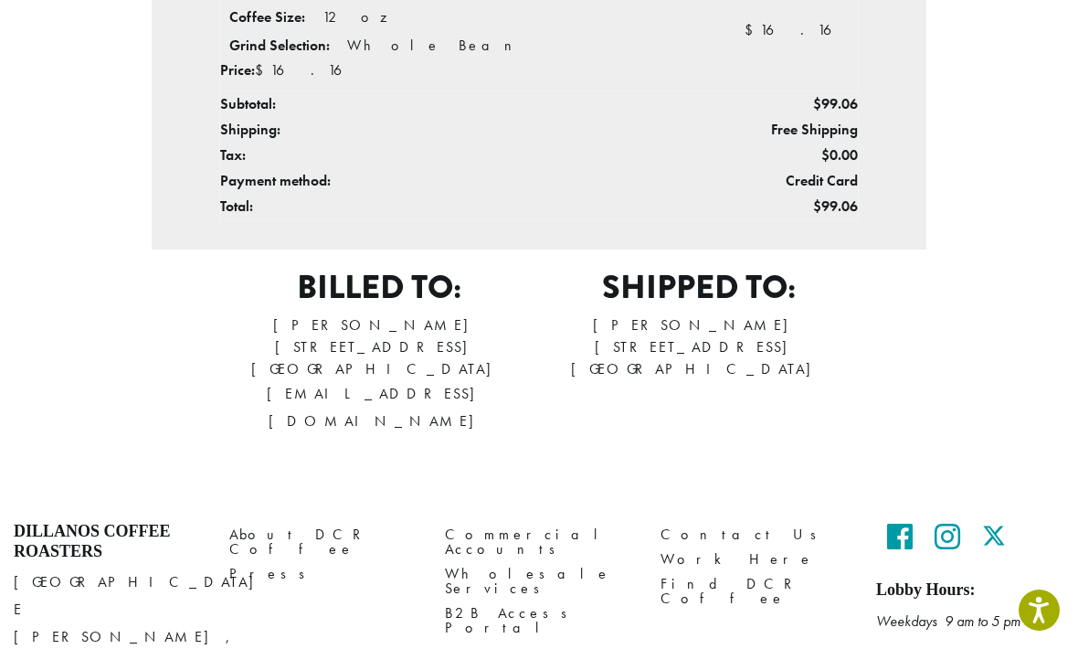
scroll to position [800, 0]
